Goal: Task Accomplishment & Management: Use online tool/utility

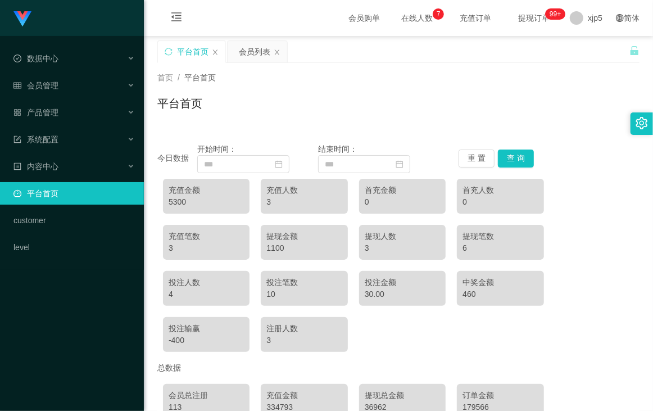
scroll to position [86, 0]
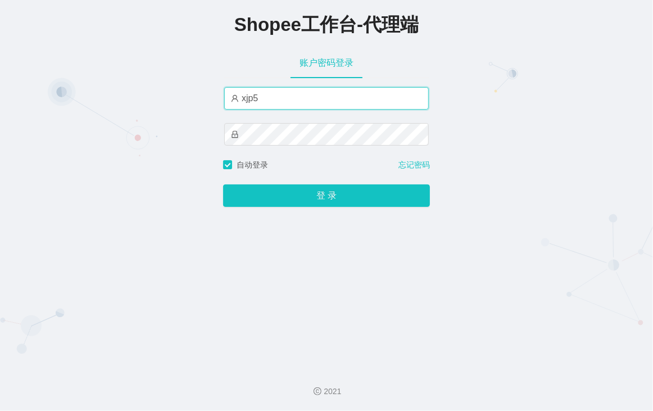
click at [249, 100] on input "xjp5" at bounding box center [326, 98] width 205 height 22
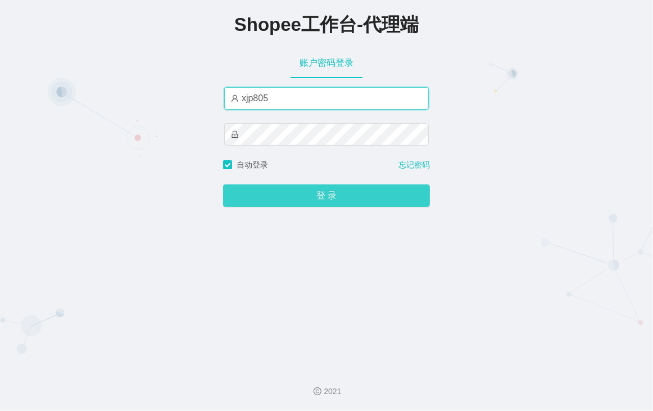
type input "xjp805"
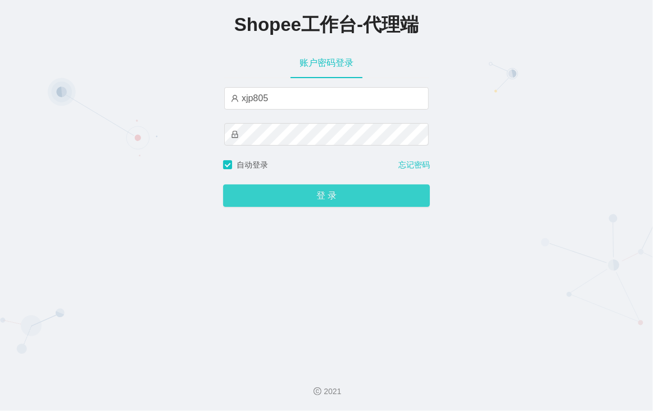
click at [305, 187] on button "登 录" at bounding box center [326, 195] width 207 height 22
